Goal: Check status: Check status

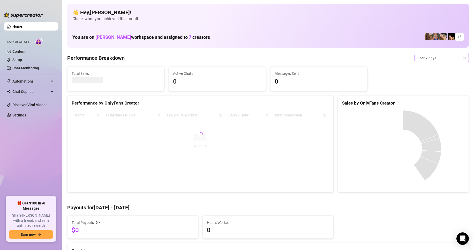
click at [438, 60] on span "Last 7 days" at bounding box center [442, 58] width 48 height 8
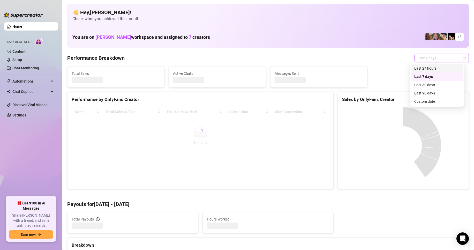
click at [434, 68] on div "Last 24 hours" at bounding box center [438, 68] width 46 height 6
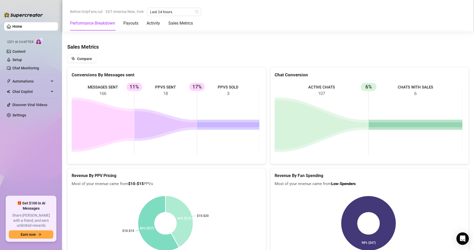
scroll to position [676, 0]
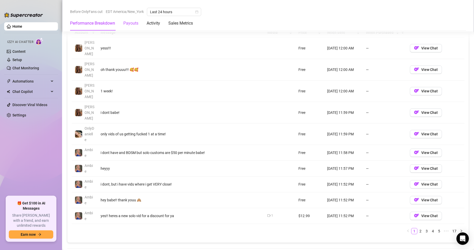
click at [128, 24] on div "Payouts" at bounding box center [130, 23] width 15 height 6
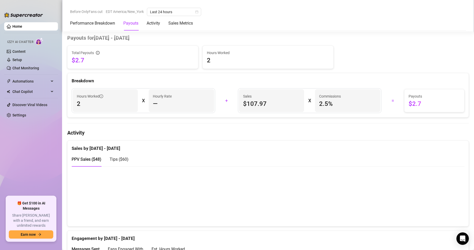
click at [161, 27] on div "Performance Breakdown Payouts Activity Sales Metrics" at bounding box center [131, 23] width 123 height 14
click at [156, 23] on div "Activity" at bounding box center [153, 23] width 13 height 6
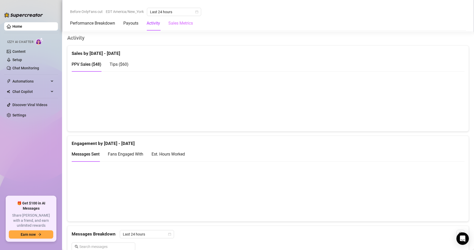
click at [179, 29] on div "Sales Metrics" at bounding box center [180, 23] width 25 height 14
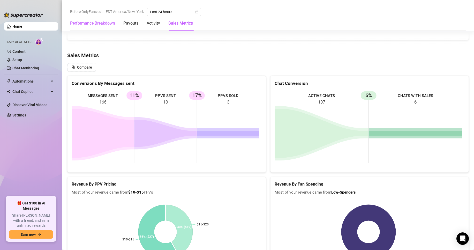
click at [82, 25] on Breakdown "Performance Breakdown" at bounding box center [92, 23] width 45 height 6
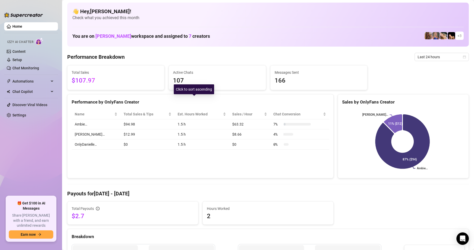
scroll to position [0, 0]
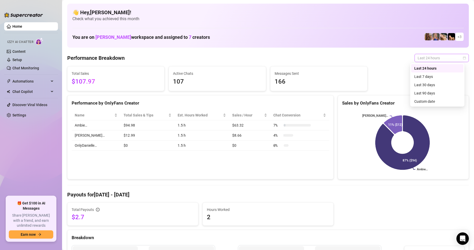
click at [438, 60] on span "Last 24 hours" at bounding box center [442, 58] width 48 height 8
click at [430, 59] on span "Last 24 hours" at bounding box center [442, 58] width 48 height 8
click at [437, 57] on span "Last 24 hours" at bounding box center [442, 58] width 48 height 8
click at [433, 61] on span "Last 24 hours" at bounding box center [442, 58] width 48 height 8
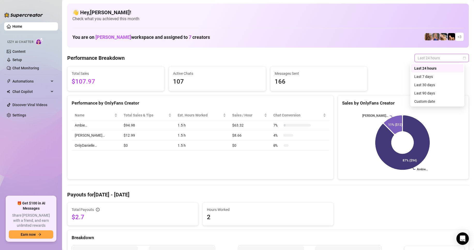
click at [435, 59] on span "Last 24 hours" at bounding box center [442, 58] width 48 height 8
click at [429, 71] on div "Last 24 hours" at bounding box center [438, 68] width 46 height 6
click at [430, 60] on span "Last 24 hours" at bounding box center [442, 58] width 48 height 8
click at [423, 77] on div "Last 7 days" at bounding box center [438, 77] width 46 height 6
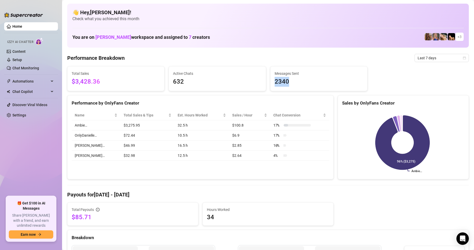
drag, startPoint x: 299, startPoint y: 82, endPoint x: 268, endPoint y: 85, distance: 31.2
click at [268, 85] on div "Messages Sent 2340" at bounding box center [318, 78] width 101 height 25
click at [295, 81] on span "2340" at bounding box center [319, 82] width 89 height 10
click at [297, 83] on span "2340" at bounding box center [319, 82] width 89 height 10
drag, startPoint x: 288, startPoint y: 82, endPoint x: 271, endPoint y: 82, distance: 17.1
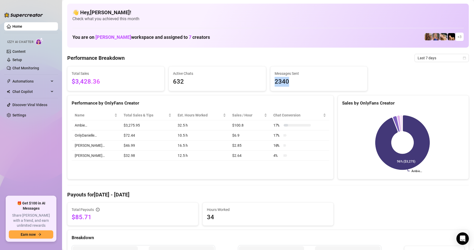
click at [271, 82] on div "Messages Sent 2340" at bounding box center [319, 79] width 97 height 24
copy span "2340"
click at [369, 76] on div "Total Sales $3,428.36 Active Chats 632 Messages Sent 2340" at bounding box center [268, 78] width 406 height 25
click at [368, 76] on div "Total Sales $3,428.36 Active Chats 632 Messages Sent 2340" at bounding box center [268, 78] width 406 height 25
click at [438, 58] on span "Last 7 days" at bounding box center [442, 58] width 48 height 8
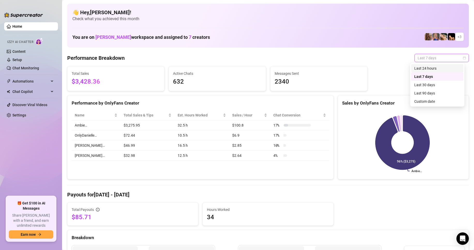
click at [436, 67] on div "Last 24 hours" at bounding box center [438, 68] width 46 height 6
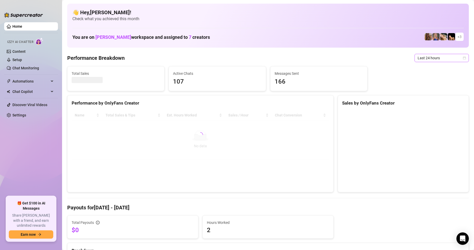
click at [439, 56] on span "Last 24 hours" at bounding box center [442, 58] width 48 height 8
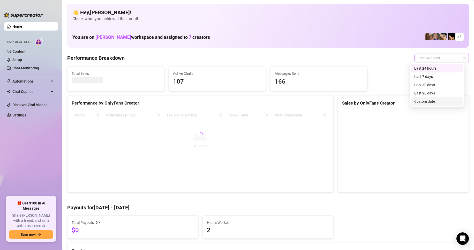
click at [436, 99] on div "Custom date" at bounding box center [438, 102] width 46 height 6
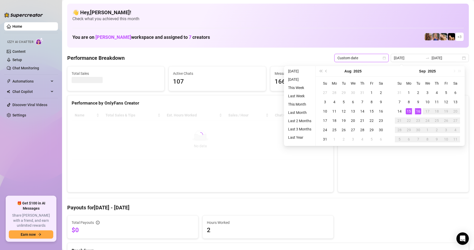
type input "[DATE]"
click at [409, 109] on div "15" at bounding box center [409, 111] width 6 height 6
type input "[DATE]"
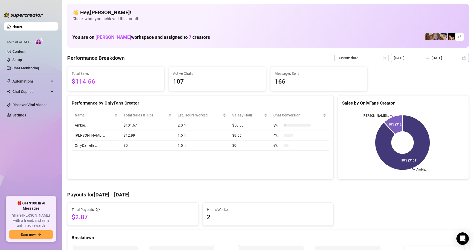
click at [459, 59] on div "[DATE] [DATE]" at bounding box center [430, 58] width 78 height 8
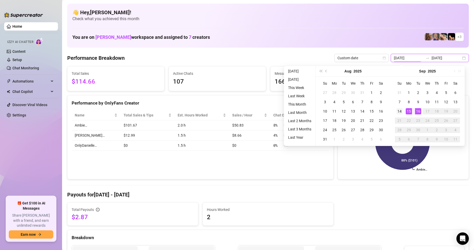
type input "[DATE]"
click at [399, 110] on div "14" at bounding box center [400, 111] width 6 height 6
type input "[DATE]"
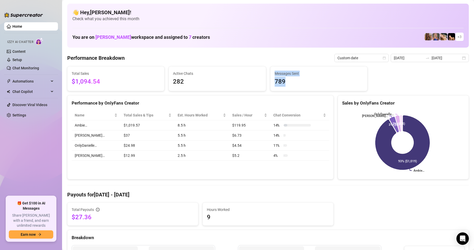
drag, startPoint x: 295, startPoint y: 85, endPoint x: 259, endPoint y: 80, distance: 36.0
click at [255, 82] on div "Total Sales $1,094.54 Active Chats 282 Messages Sent 789" at bounding box center [268, 78] width 406 height 25
click at [283, 80] on span "789" at bounding box center [319, 82] width 89 height 10
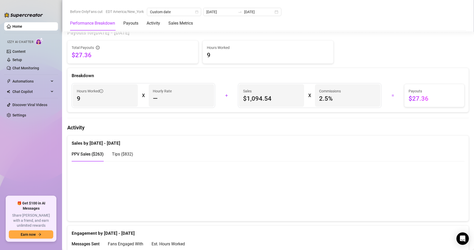
scroll to position [181, 0]
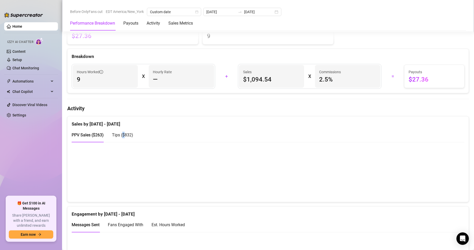
click at [124, 137] on div "Tips ( $832 )" at bounding box center [122, 135] width 21 height 6
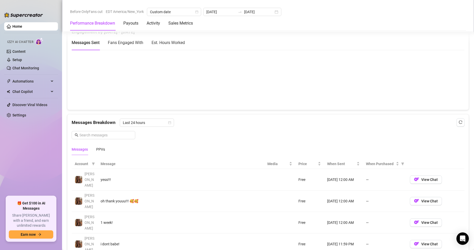
scroll to position [259, 0]
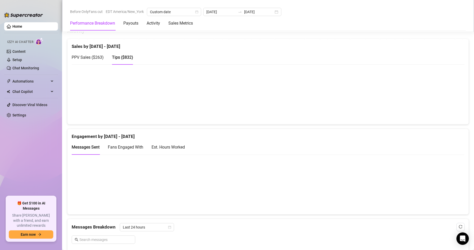
click at [143, 148] on span "Fans Engaged With" at bounding box center [125, 147] width 35 height 5
click at [171, 148] on div "Est. Hours Worked" at bounding box center [168, 147] width 33 height 6
click at [116, 147] on span "Fans Engaged With" at bounding box center [125, 147] width 35 height 5
click at [85, 150] on span "Messages Sent" at bounding box center [86, 147] width 28 height 5
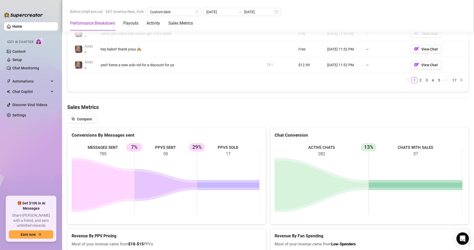
scroll to position [647, 0]
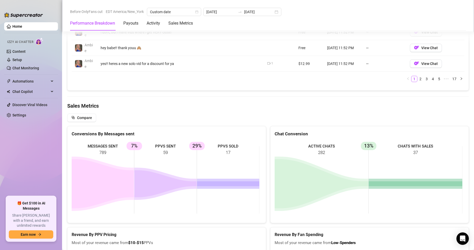
drag, startPoint x: 115, startPoint y: 153, endPoint x: 83, endPoint y: 152, distance: 31.6
click at [83, 152] on rect at bounding box center [166, 180] width 188 height 78
click at [118, 152] on rect at bounding box center [166, 180] width 188 height 78
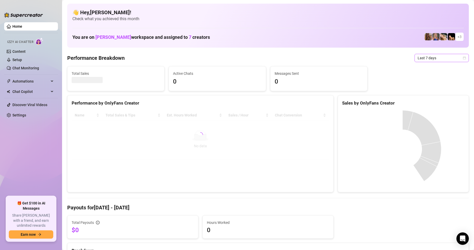
click at [434, 56] on span "Last 7 days" at bounding box center [442, 58] width 48 height 8
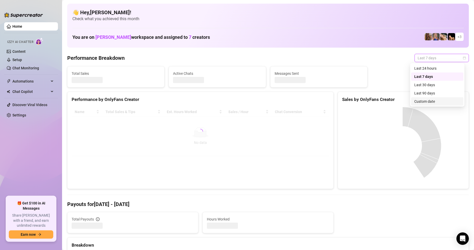
click at [428, 102] on div "Custom date" at bounding box center [438, 102] width 46 height 6
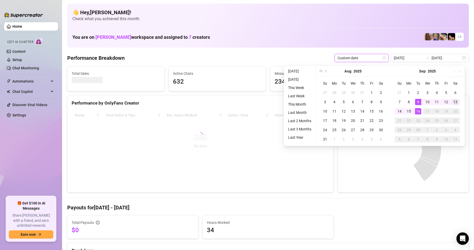
type input "[DATE]"
click at [457, 101] on div "13" at bounding box center [456, 102] width 6 height 6
type input "[DATE]"
click at [305, 44] on div "👋 Hey, Ryan ! Check what you achieved this month You are on Amber Grzybowski wo…" at bounding box center [268, 26] width 402 height 44
type input "[DATE]"
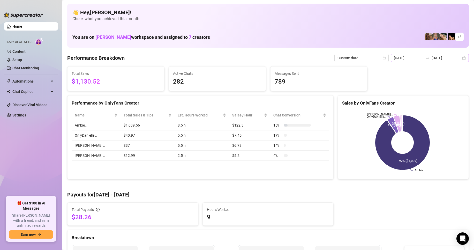
click at [460, 57] on div "2025-09-13 2025-09-16" at bounding box center [430, 58] width 78 height 8
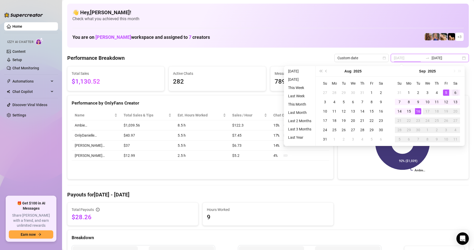
type input "[DATE]"
click at [453, 93] on div "6" at bounding box center [456, 93] width 6 height 6
type input "[DATE]"
click at [455, 100] on div "13" at bounding box center [456, 102] width 6 height 6
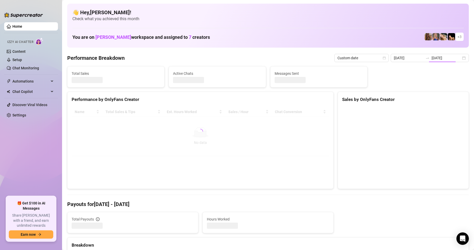
type input "[DATE]"
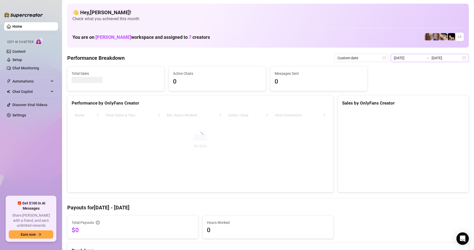
click at [460, 60] on div "2025-09-06 2025-09-13" at bounding box center [430, 58] width 78 height 8
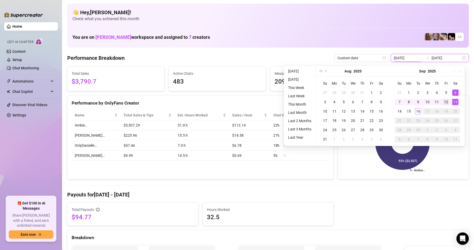
type input "[DATE]"
click at [445, 100] on div "12" at bounding box center [446, 102] width 6 height 6
type input "[DATE]"
click at [457, 91] on div "6" at bounding box center [456, 93] width 6 height 6
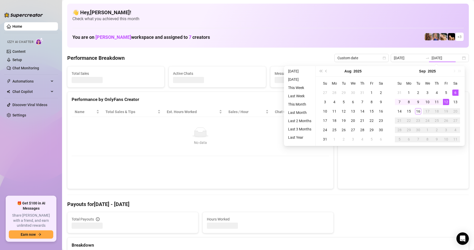
type input "[DATE]"
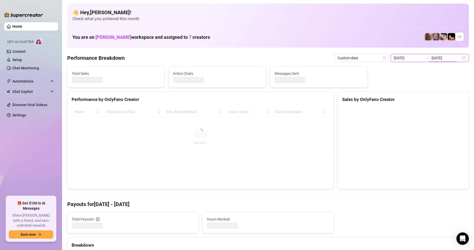
click at [457, 58] on div "2025-09-06 2025-09-06" at bounding box center [430, 58] width 78 height 8
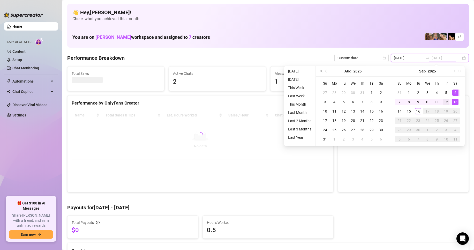
type input "[DATE]"
click at [449, 100] on div "12" at bounding box center [446, 102] width 6 height 6
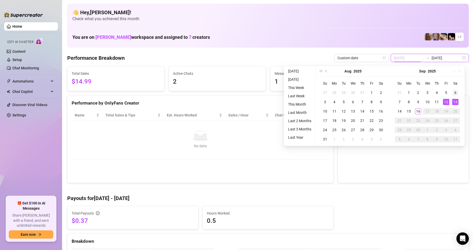
type input "[DATE]"
click at [448, 100] on div "12" at bounding box center [446, 102] width 6 height 6
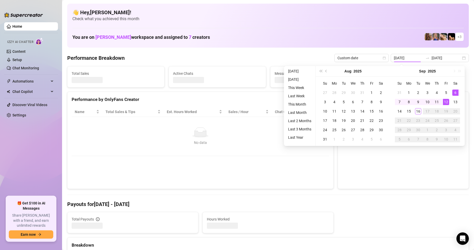
type input "[DATE]"
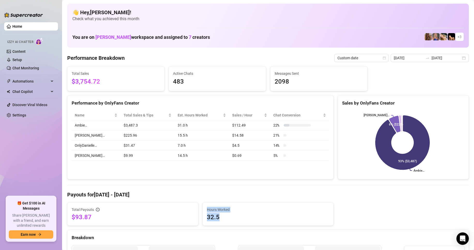
drag, startPoint x: 227, startPoint y: 216, endPoint x: 188, endPoint y: 213, distance: 39.2
click at [186, 214] on div "Total Payouts $93.87 Hours Worked 32.5" at bounding box center [268, 213] width 406 height 23
click at [231, 207] on div "Hours Worked 32.5" at bounding box center [268, 214] width 131 height 23
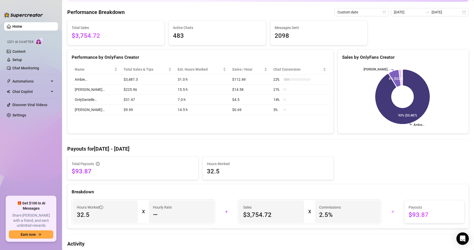
scroll to position [78, 0]
